Goal: Check status: Check status

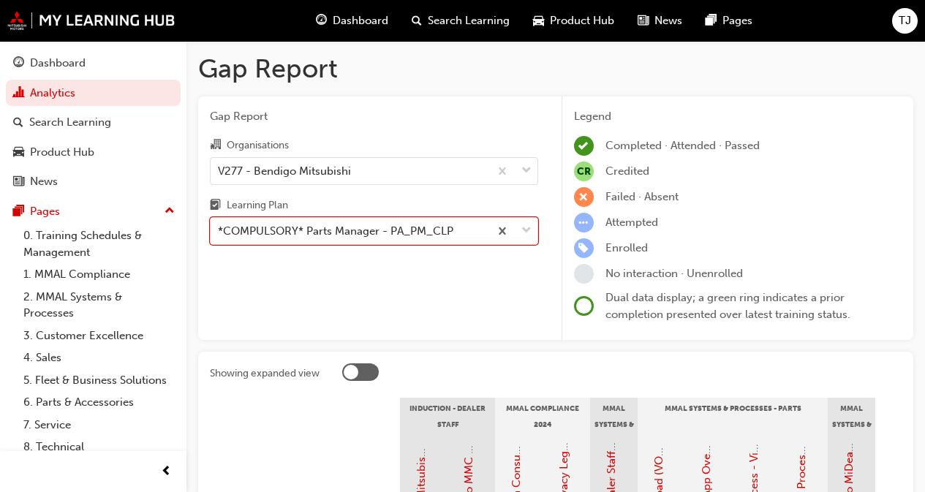
scroll to position [219, 0]
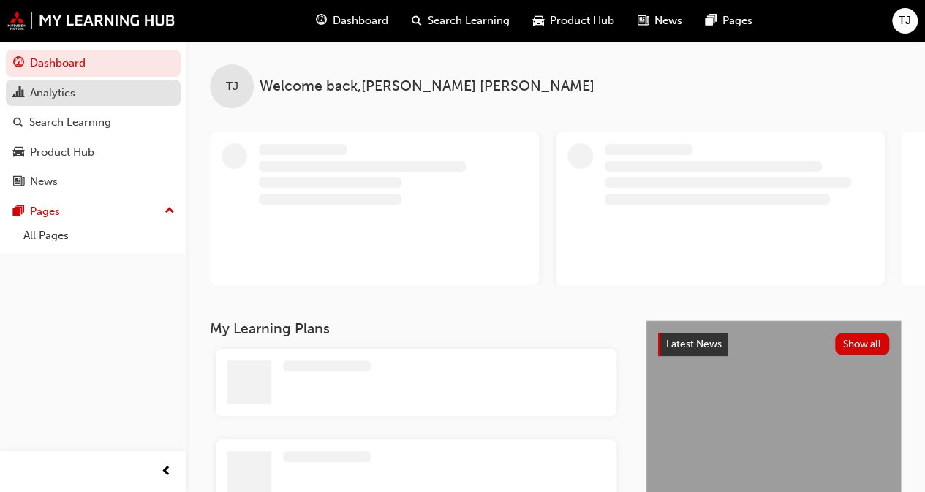
click at [72, 91] on div "Analytics" at bounding box center [52, 93] width 45 height 17
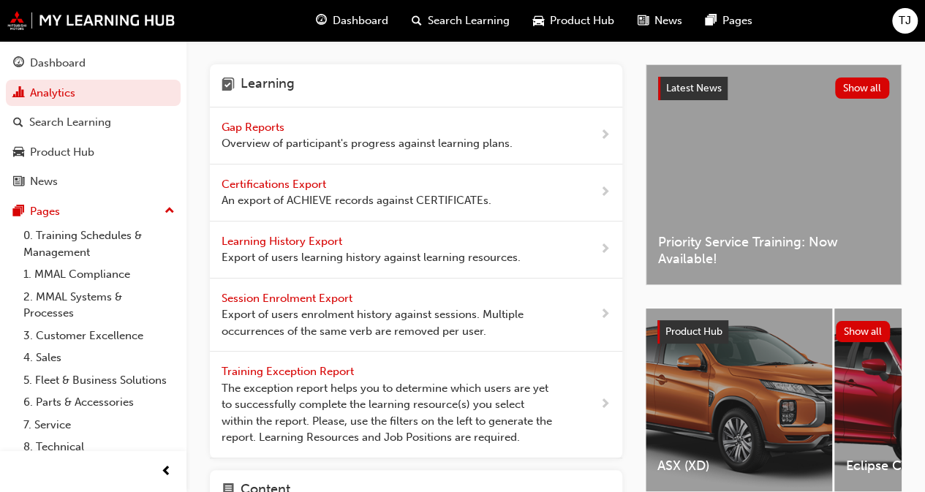
click at [257, 124] on span "Gap Reports" at bounding box center [255, 127] width 66 height 13
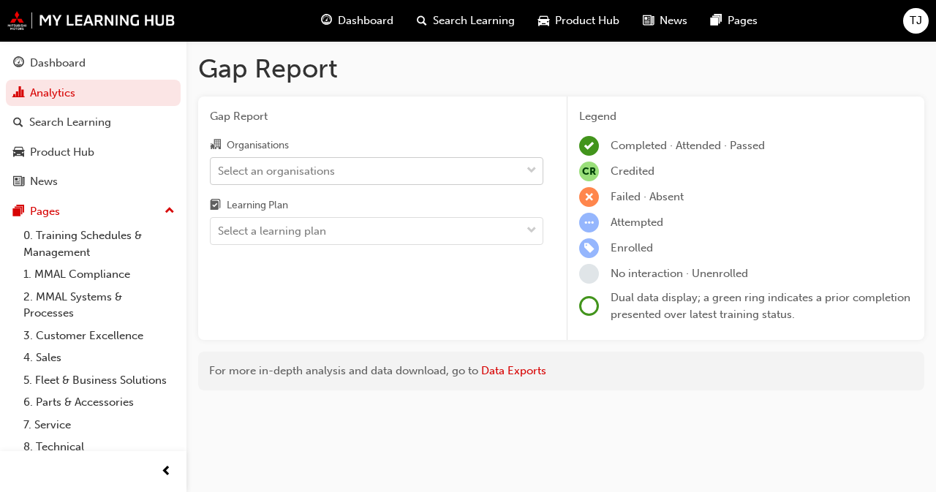
click at [276, 171] on div "Select an organisations" at bounding box center [276, 170] width 117 height 17
click at [219, 171] on input "Organisations Select an organisations" at bounding box center [218, 170] width 1 height 12
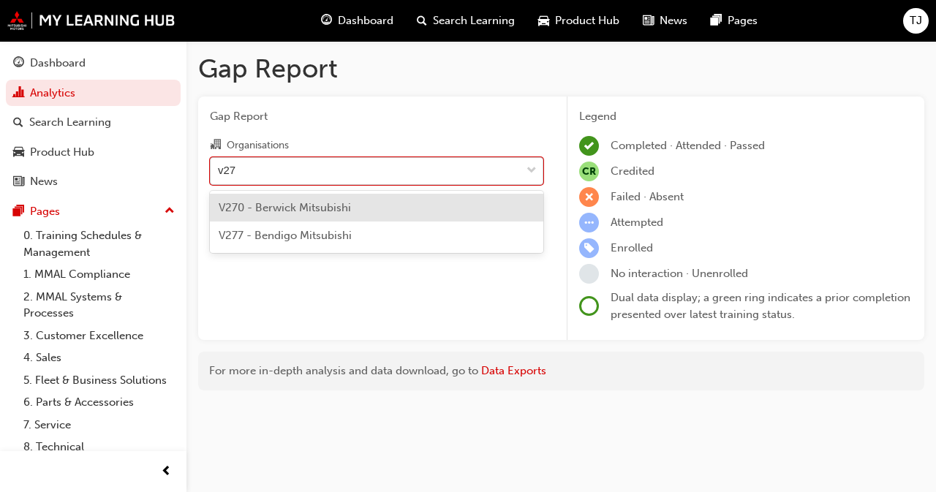
type input "v277"
click at [295, 205] on span "V277 - Bendigo Mitsubishi" at bounding box center [285, 207] width 133 height 13
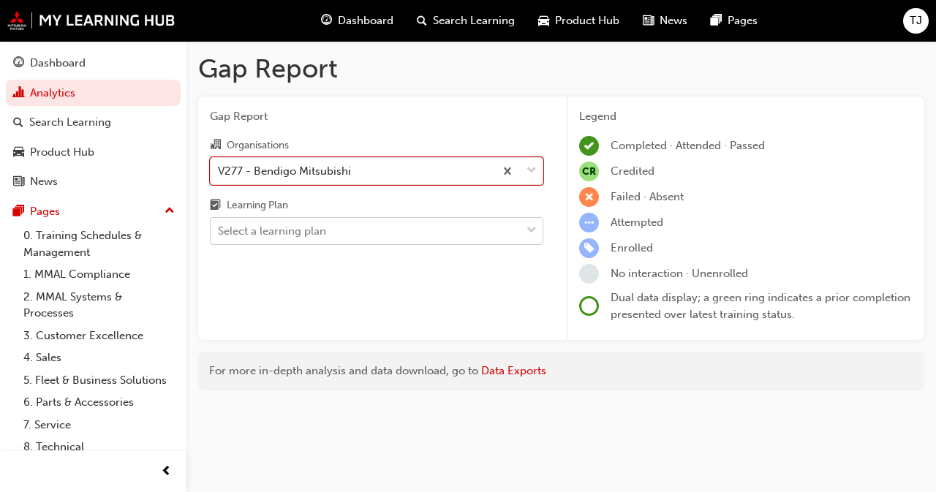
click at [298, 229] on div "Select a learning plan" at bounding box center [272, 231] width 108 height 17
click at [219, 229] on input "Learning Plan Select a learning plan" at bounding box center [218, 231] width 1 height 12
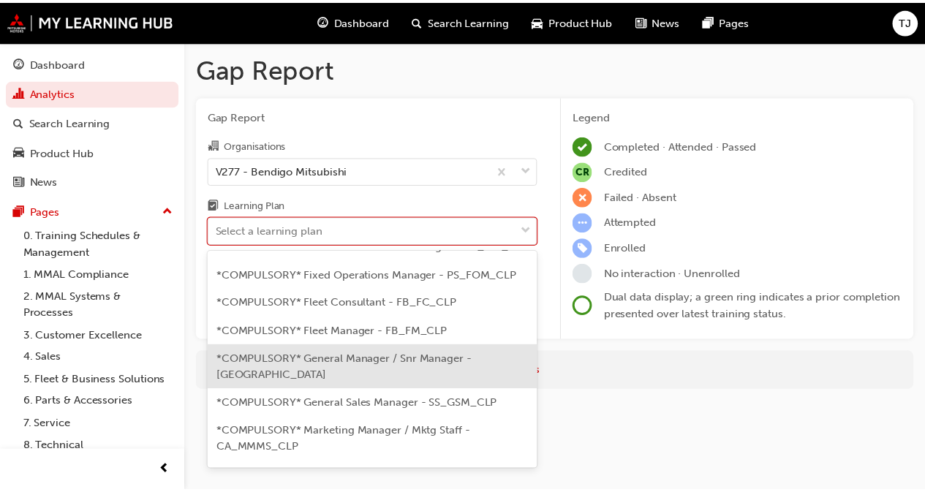
scroll to position [146, 0]
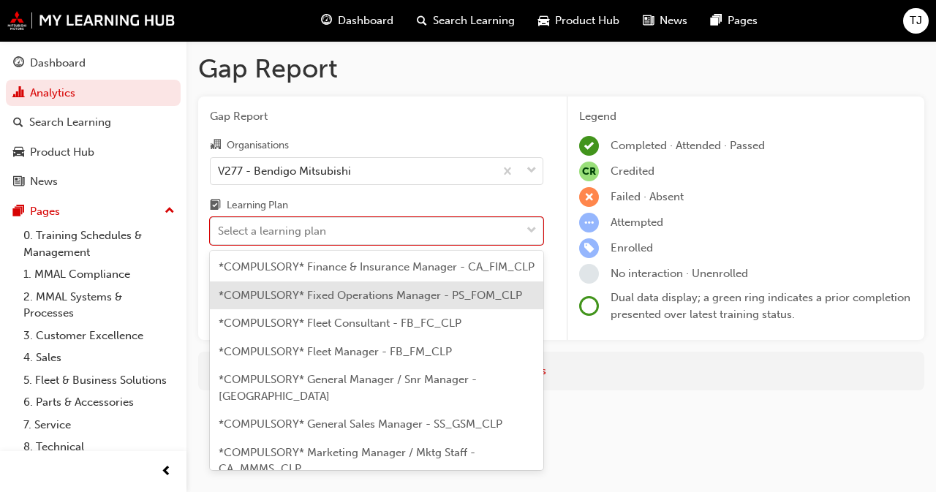
click at [341, 302] on span "*COMPULSORY* Fixed Operations Manager - PS_FOM_CLP" at bounding box center [370, 295] width 303 height 13
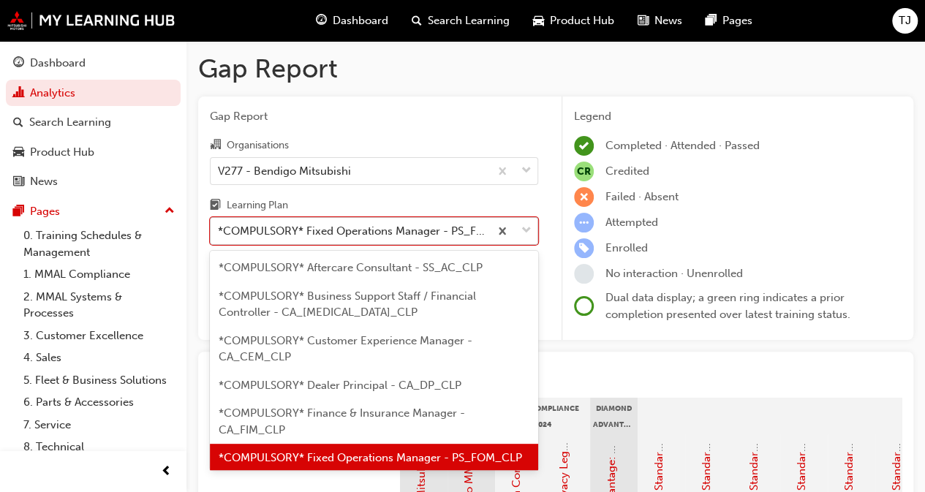
click at [316, 238] on div "*COMPULSORY* Fixed Operations Manager - PS_FOM_CLP" at bounding box center [354, 231] width 273 height 17
click at [219, 237] on input "Learning Plan option *COMPULSORY* Fixed Operations Manager - PS_FOM_CLP, select…" at bounding box center [218, 231] width 1 height 12
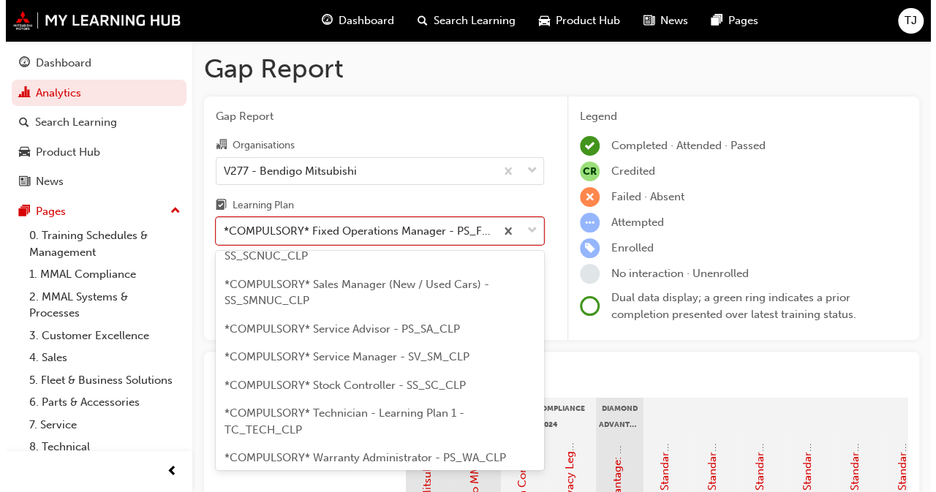
scroll to position [618, 0]
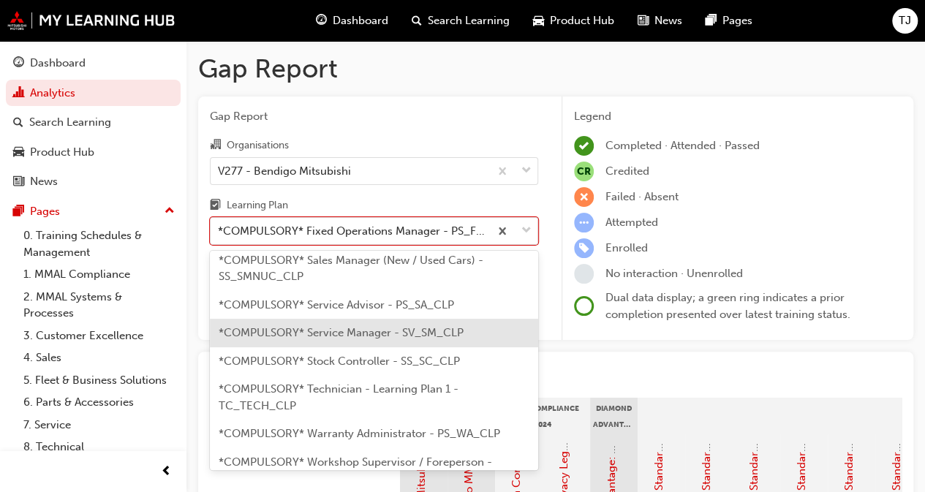
click at [320, 339] on span "*COMPULSORY* Service Manager - SV_SM_CLP" at bounding box center [341, 332] width 245 height 13
